Goal: Task Accomplishment & Management: Manage account settings

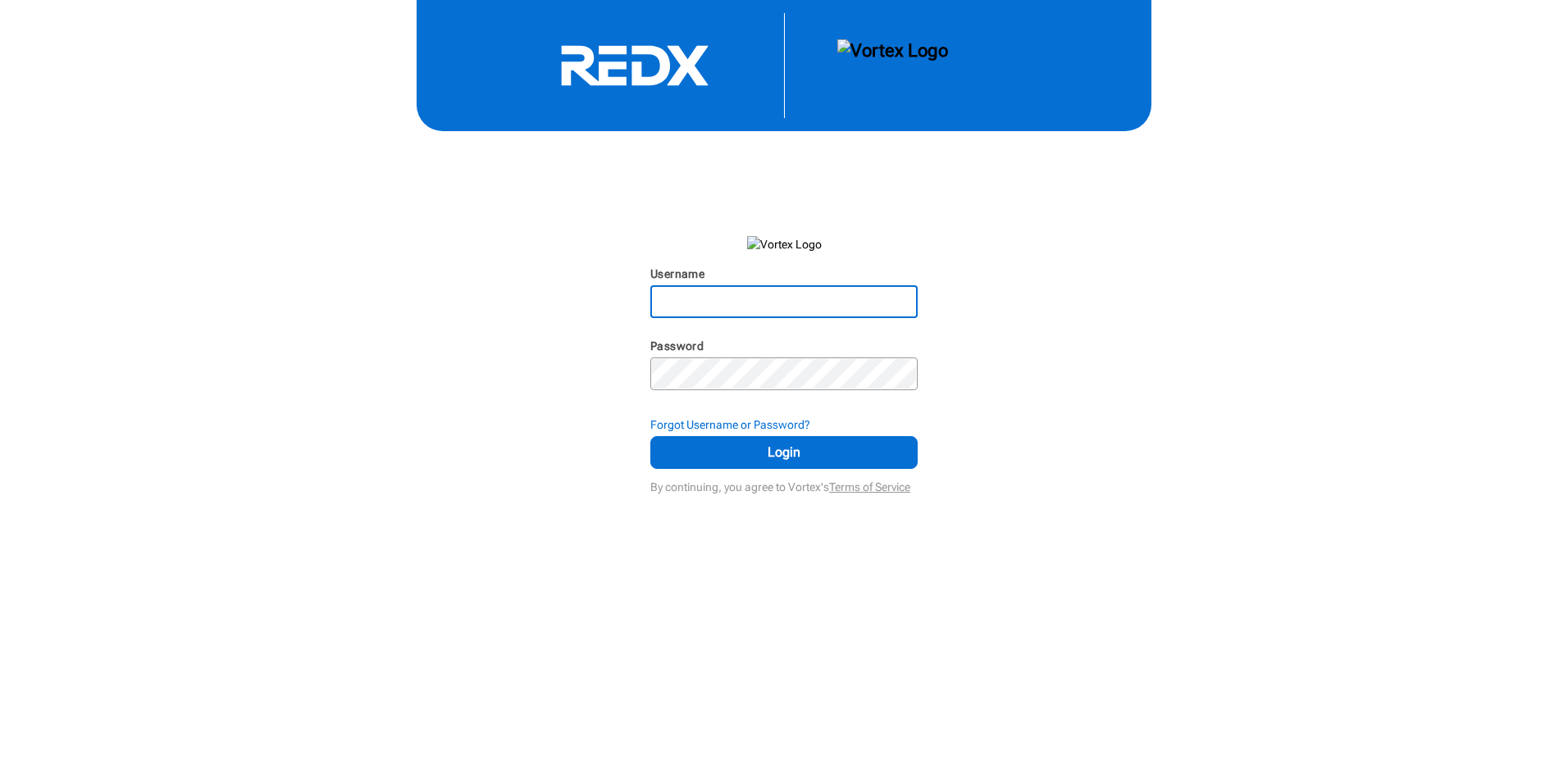
click at [761, 306] on input "Username" at bounding box center [783, 301] width 264 height 29
type input "[PERSON_NAME][EMAIL_ADDRESS][DOMAIN_NAME]"
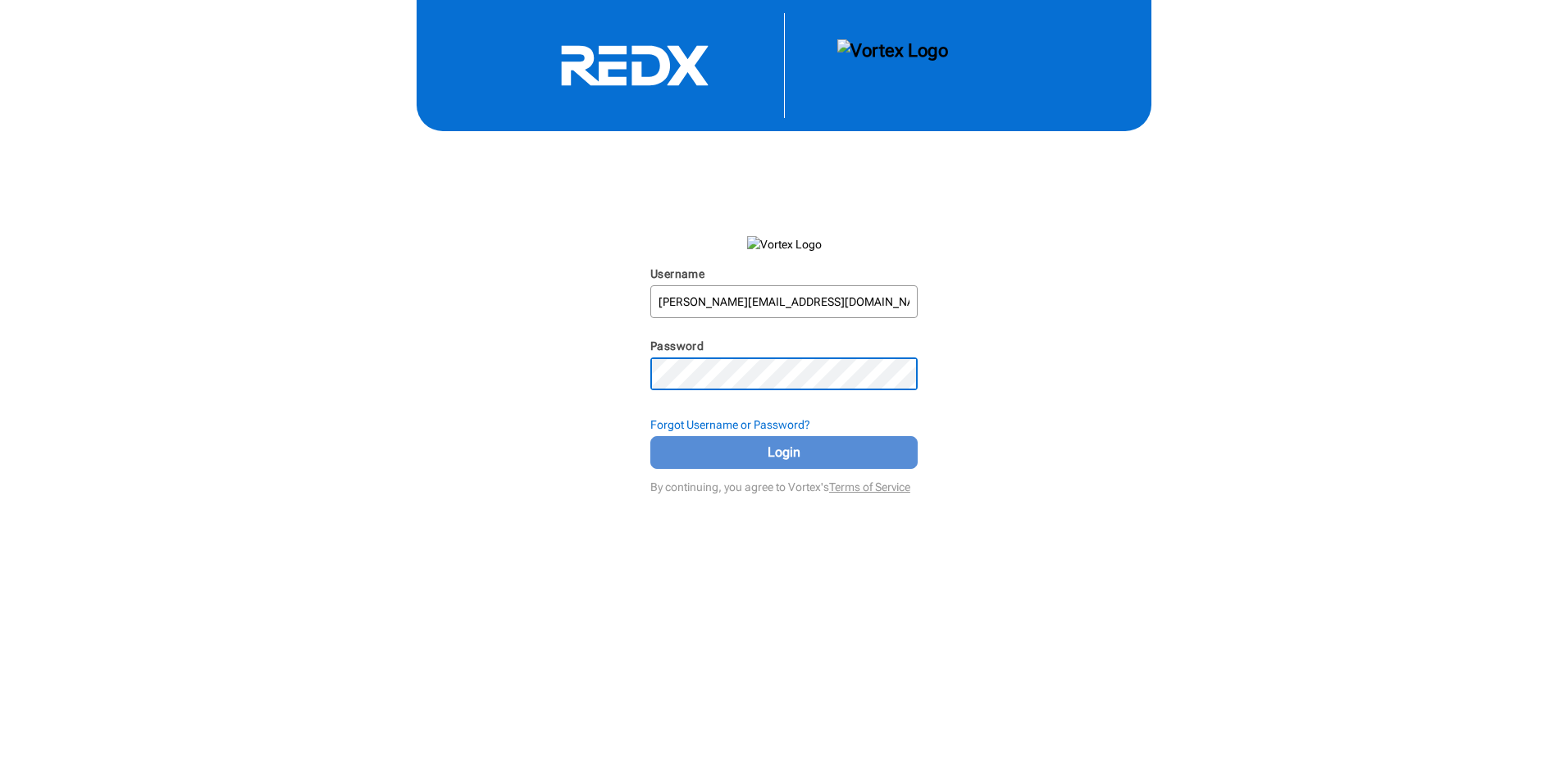
click at [791, 464] on button "Login" at bounding box center [784, 452] width 267 height 32
click at [592, 372] on div "Username [PERSON_NAME][EMAIL_ADDRESS][DOMAIN_NAME] N/A Password N/A Forgot User…" at bounding box center [784, 248] width 1568 height 498
click at [836, 459] on span "Login" at bounding box center [784, 453] width 226 height 20
click at [825, 444] on span "Login" at bounding box center [784, 453] width 226 height 20
